Goal: Find specific page/section: Find specific page/section

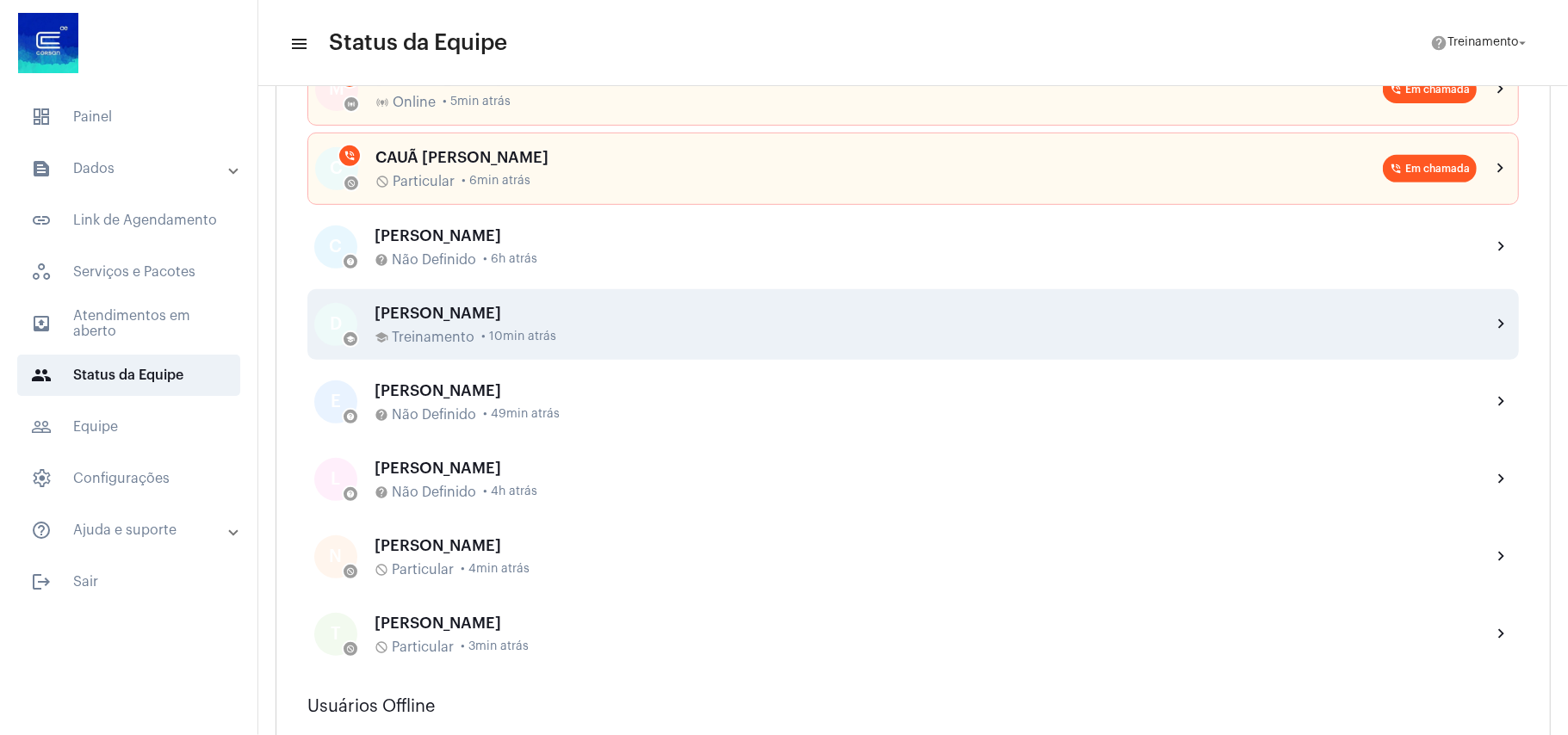
scroll to position [459, 0]
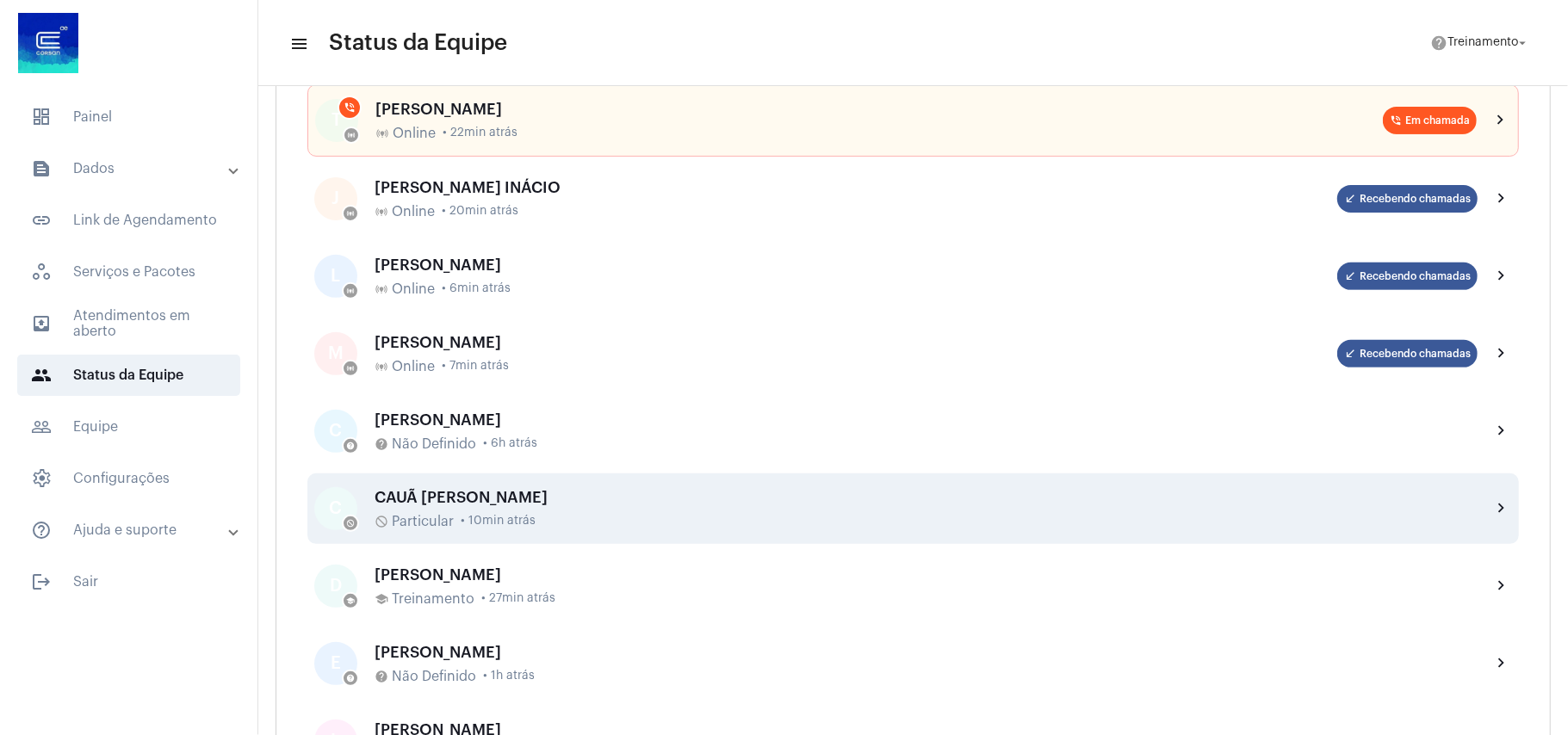
scroll to position [459, 0]
